Goal: Task Accomplishment & Management: Manage account settings

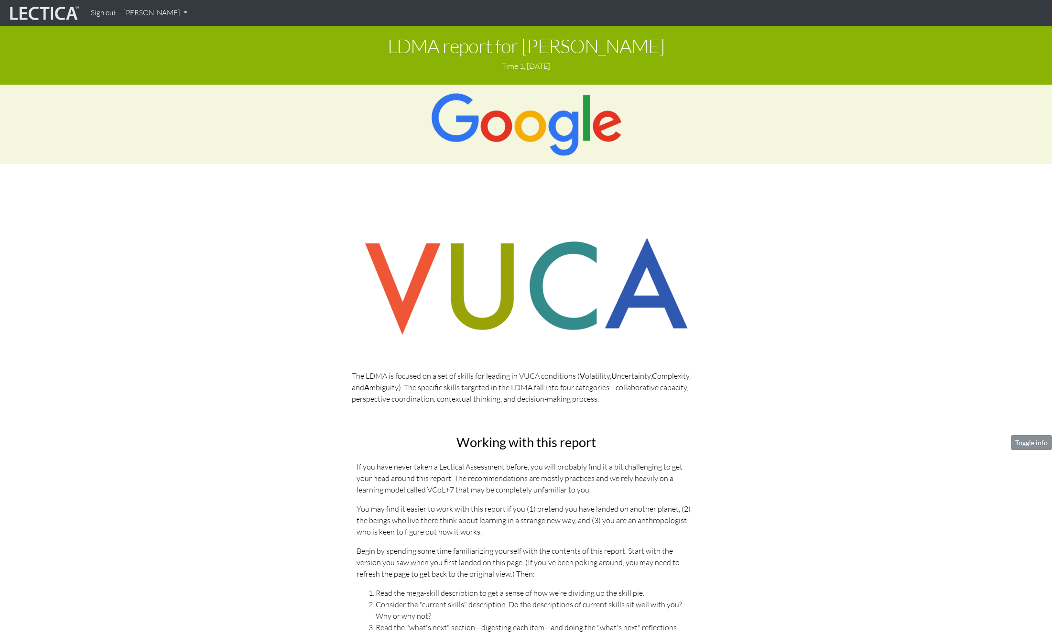
click at [144, 14] on link "[PERSON_NAME]" at bounding box center [156, 13] width 72 height 19
click at [150, 35] on link "My Profile" at bounding box center [168, 35] width 76 height 12
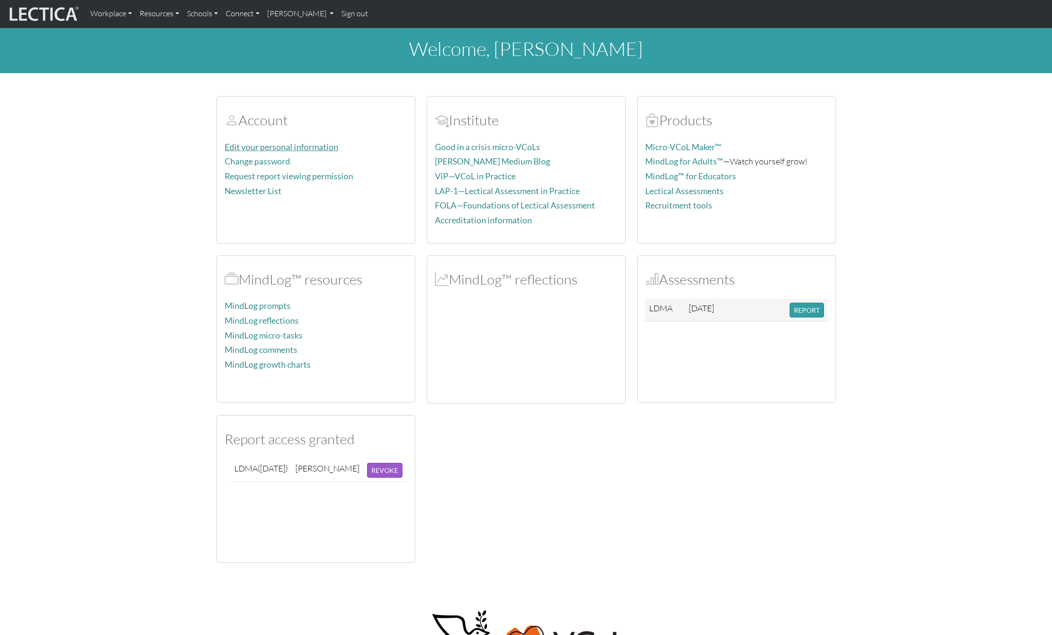
click at [278, 145] on link "Edit your personal information" at bounding box center [282, 147] width 114 height 10
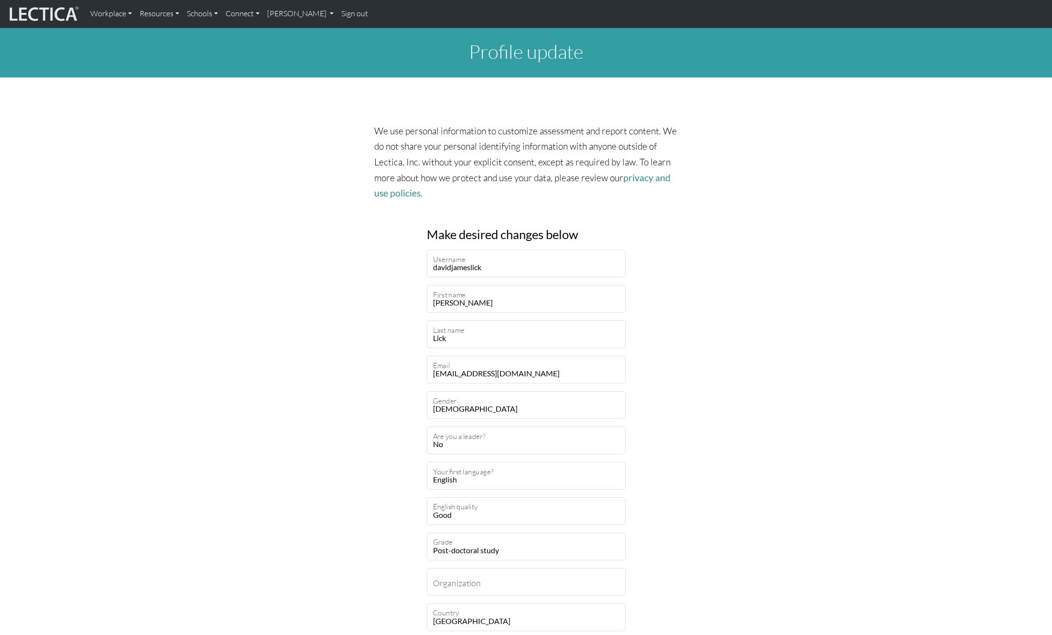
drag, startPoint x: 43, startPoint y: 10, endPoint x: 91, endPoint y: 40, distance: 57.3
click at [43, 10] on img at bounding box center [43, 14] width 72 height 18
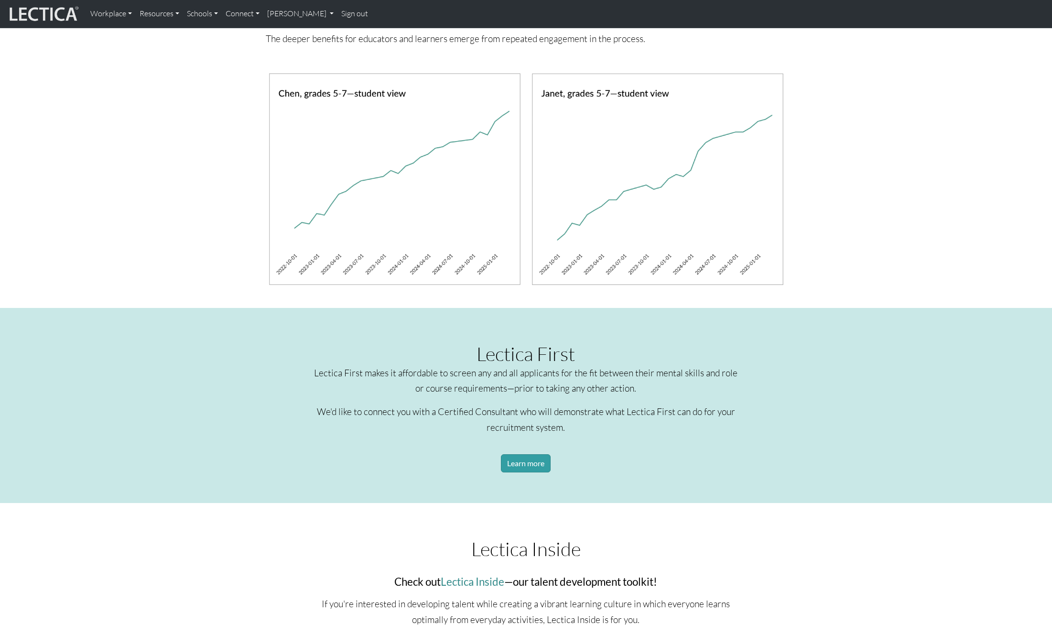
click at [320, 277] on img at bounding box center [394, 179] width 251 height 212
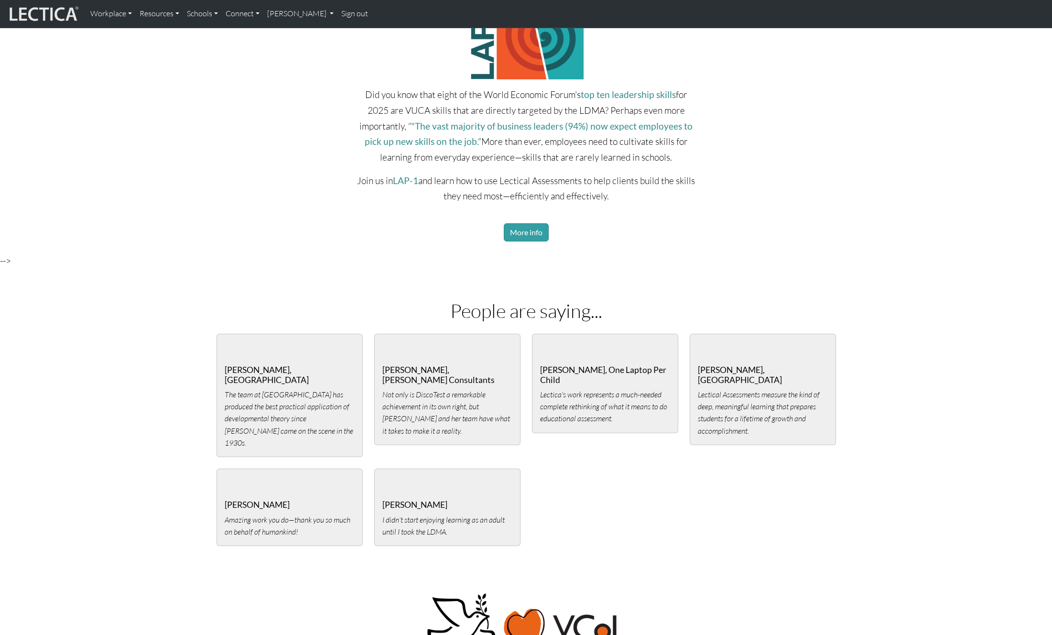
scroll to position [1821, 0]
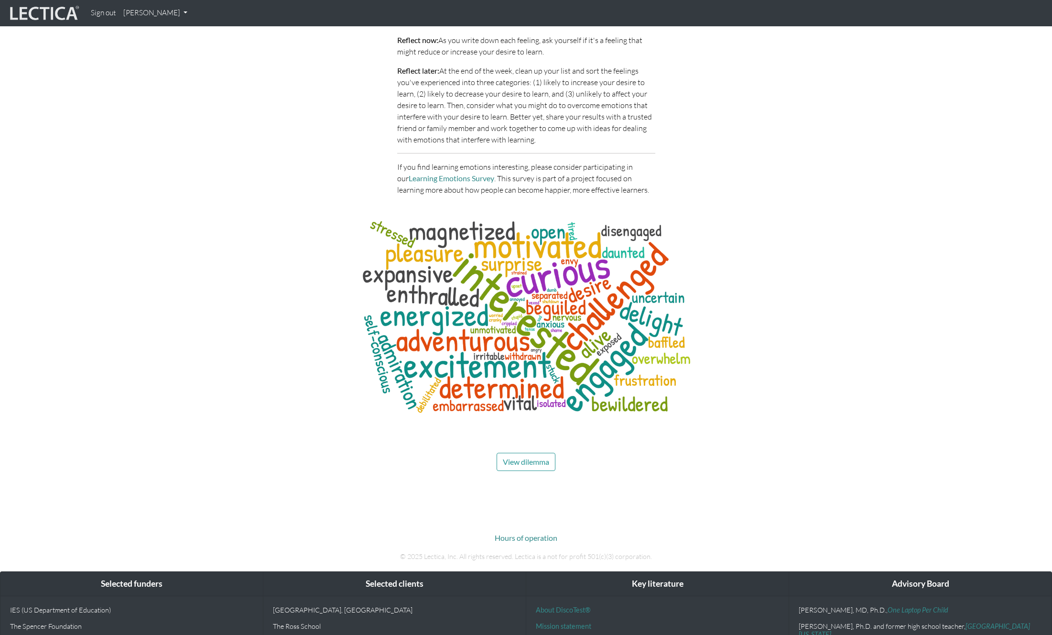
scroll to position [4360, 0]
